Goal: Task Accomplishment & Management: Manage account settings

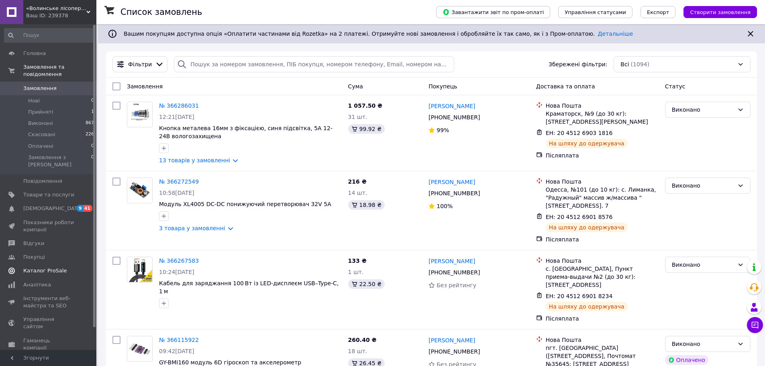
click at [26, 267] on span "Каталог ProSale" at bounding box center [44, 270] width 43 height 7
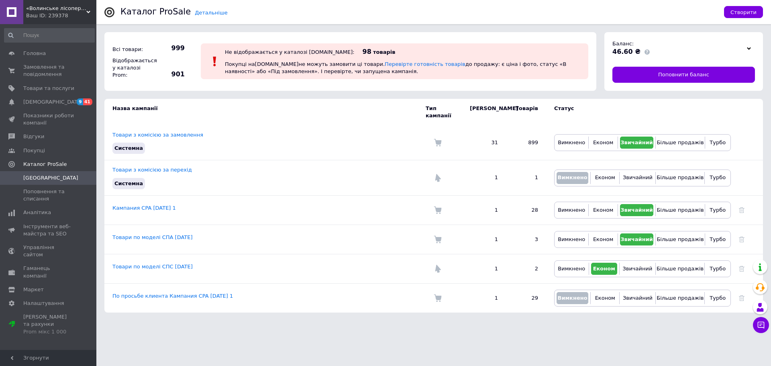
click at [703, 51] on div "46.60 ₴" at bounding box center [677, 51] width 130 height 9
click at [624, 51] on span "46.60 ₴" at bounding box center [626, 52] width 28 height 8
click at [748, 49] on icon at bounding box center [749, 49] width 4 height 4
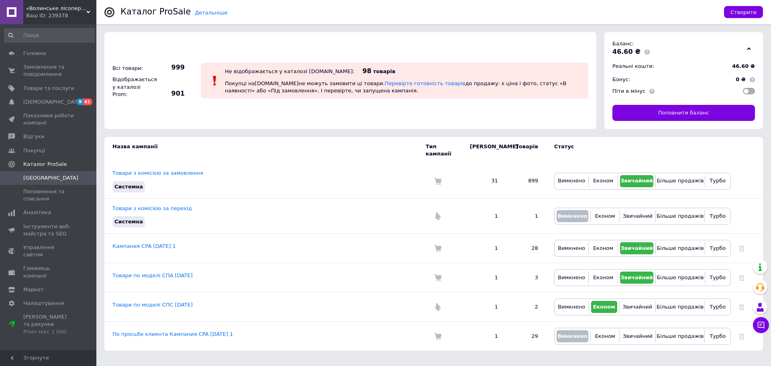
click at [632, 68] on span "Реальні кошти:" at bounding box center [633, 66] width 42 height 6
click at [52, 191] on span "Поповнення та списання" at bounding box center [48, 195] width 51 height 14
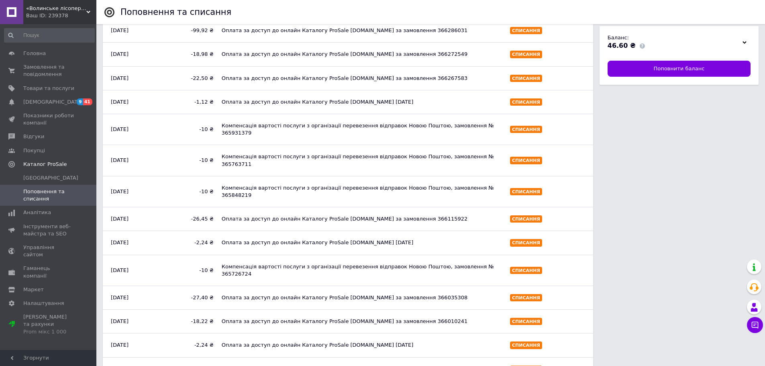
scroll to position [224, 0]
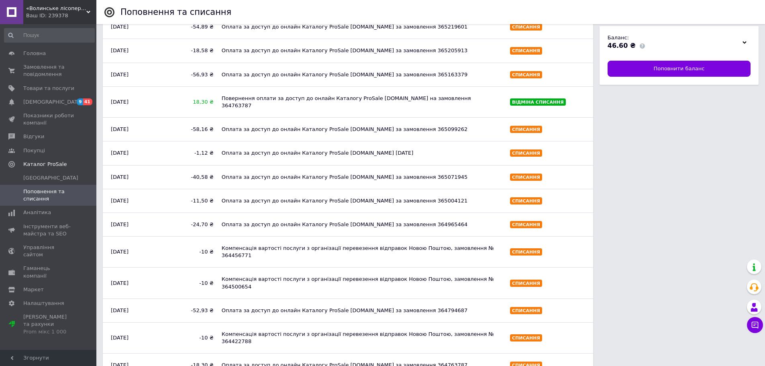
scroll to position [699, 0]
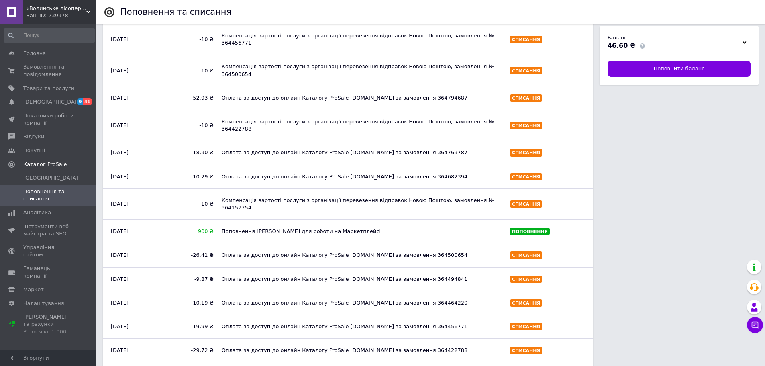
scroll to position [883, 0]
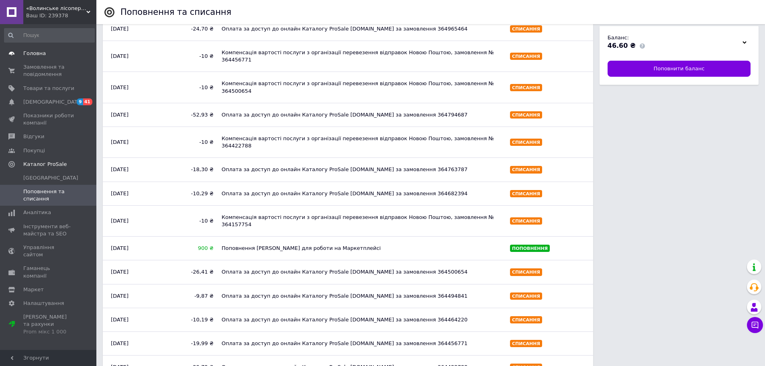
click at [31, 52] on span "Головна" at bounding box center [34, 53] width 22 height 7
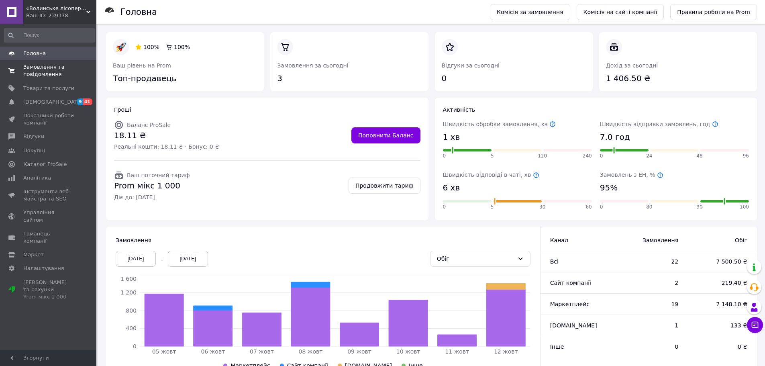
click at [31, 66] on span "Замовлення та повідомлення" at bounding box center [48, 70] width 51 height 14
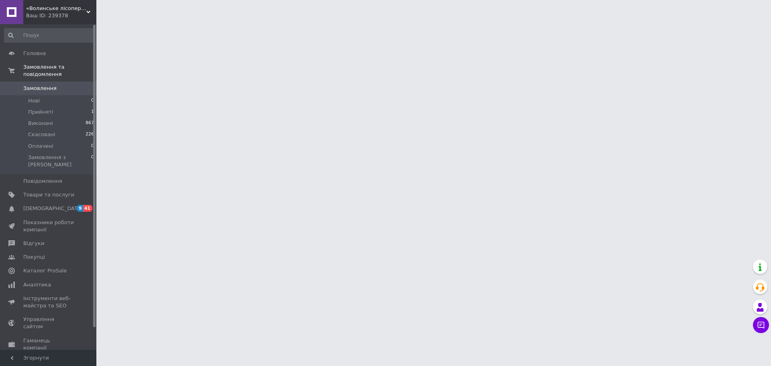
click at [39, 85] on link "Замовлення 0" at bounding box center [49, 88] width 99 height 14
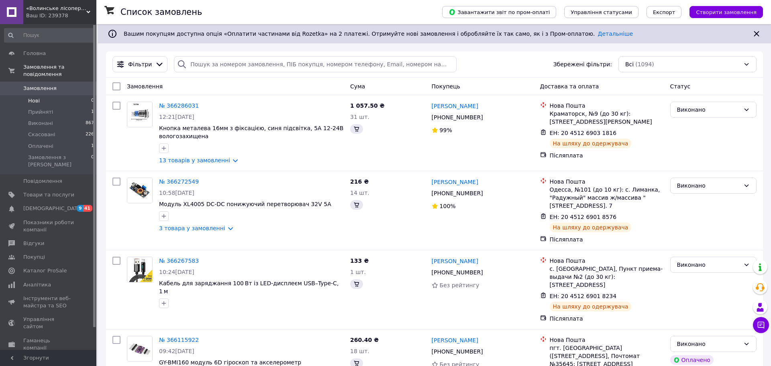
click at [47, 95] on li "Нові 0" at bounding box center [49, 100] width 99 height 11
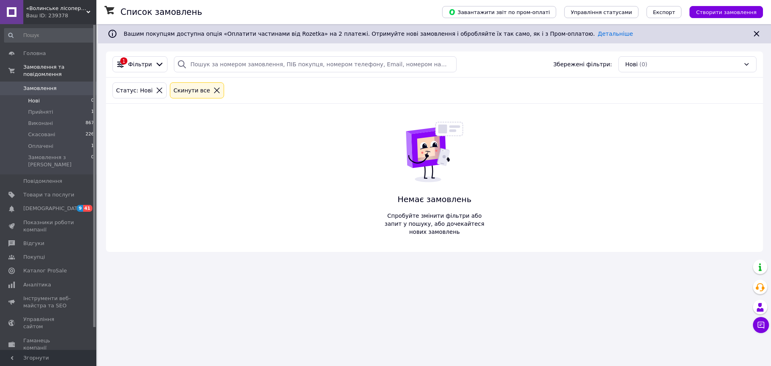
click at [48, 85] on span "Замовлення" at bounding box center [39, 88] width 33 height 7
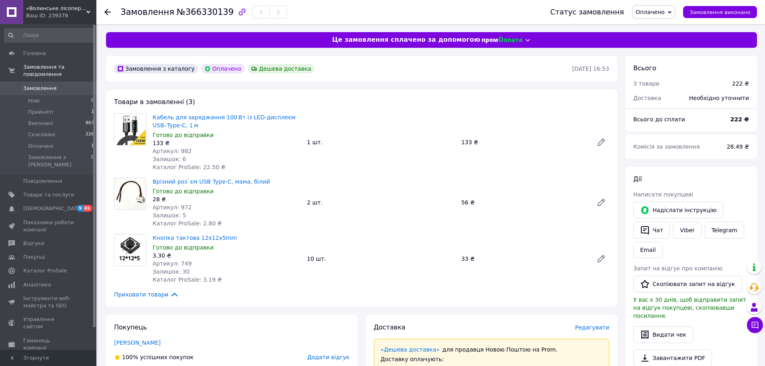
click at [671, 12] on icon at bounding box center [670, 12] width 4 height 2
click at [659, 25] on li "Прийнято" at bounding box center [653, 28] width 42 height 12
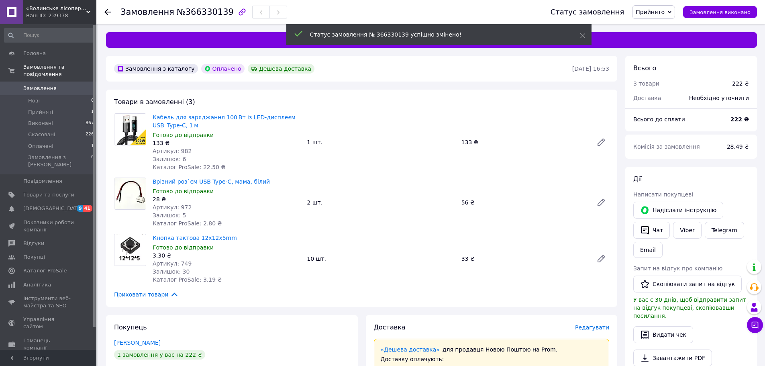
click at [108, 13] on icon at bounding box center [107, 12] width 6 height 6
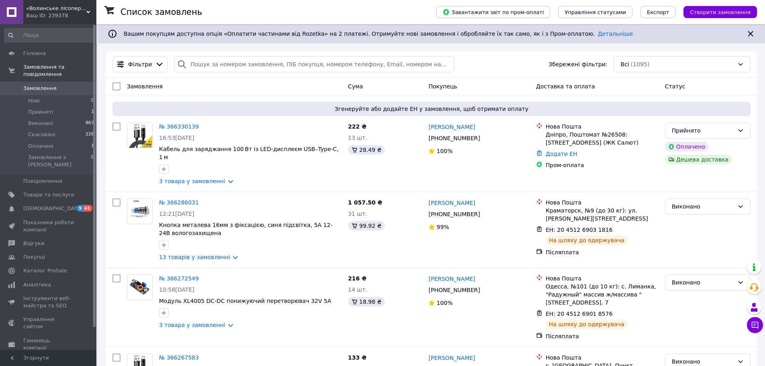
drag, startPoint x: 109, startPoint y: 13, endPoint x: 306, endPoint y: 87, distance: 210.5
click at [306, 87] on div "Замовлення" at bounding box center [234, 86] width 221 height 14
click at [34, 267] on span "Каталог ProSale" at bounding box center [44, 270] width 43 height 7
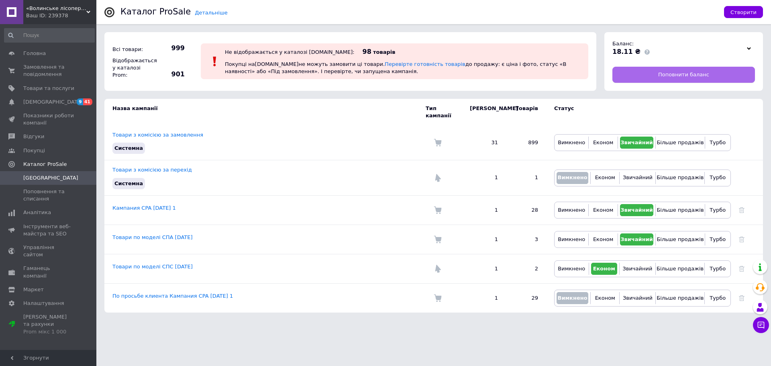
click at [673, 75] on span "Поповнити баланс" at bounding box center [683, 74] width 51 height 7
